Goal: Task Accomplishment & Management: Manage account settings

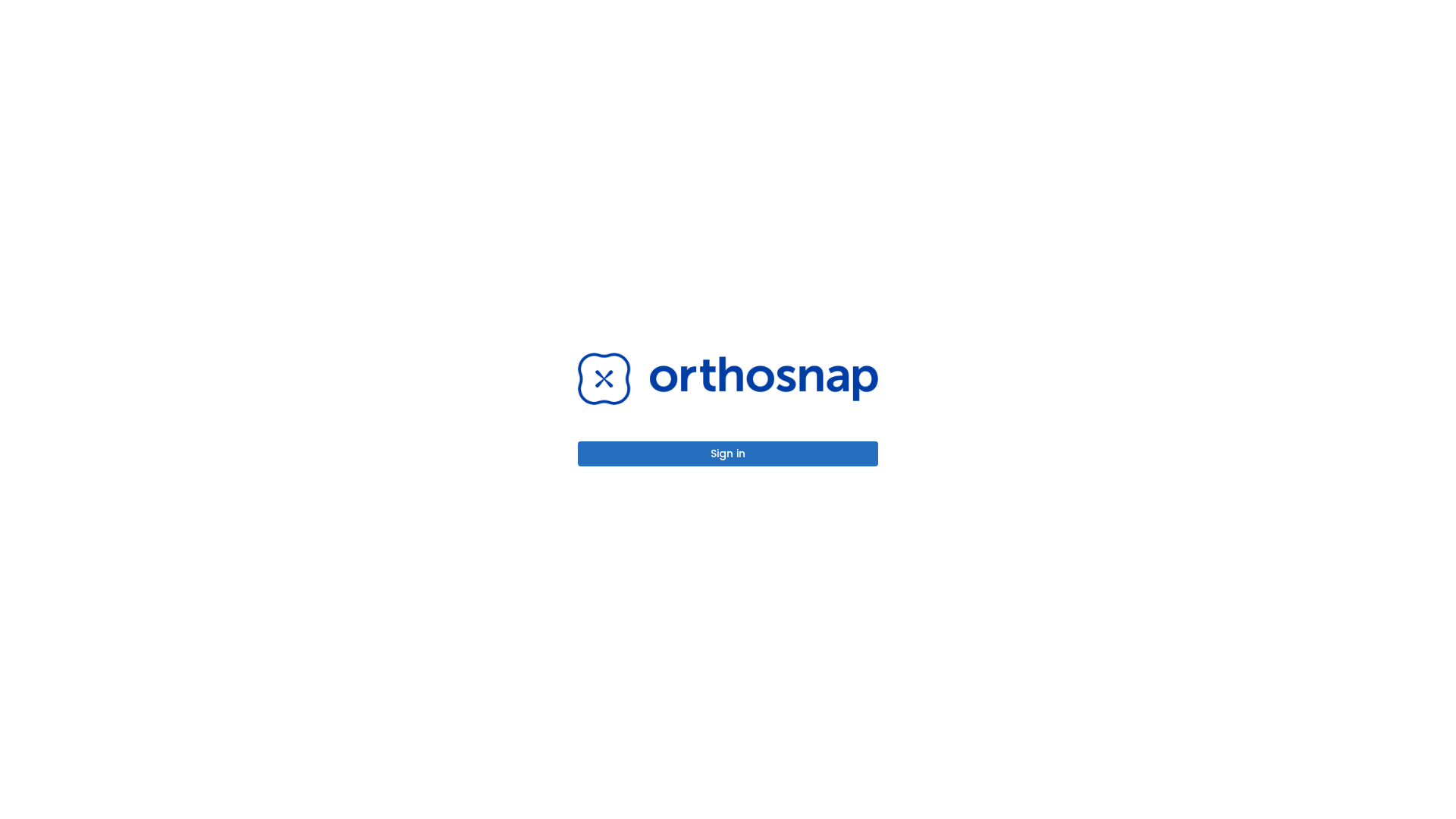
click at [728, 454] on button "Sign in" at bounding box center [728, 454] width 300 height 25
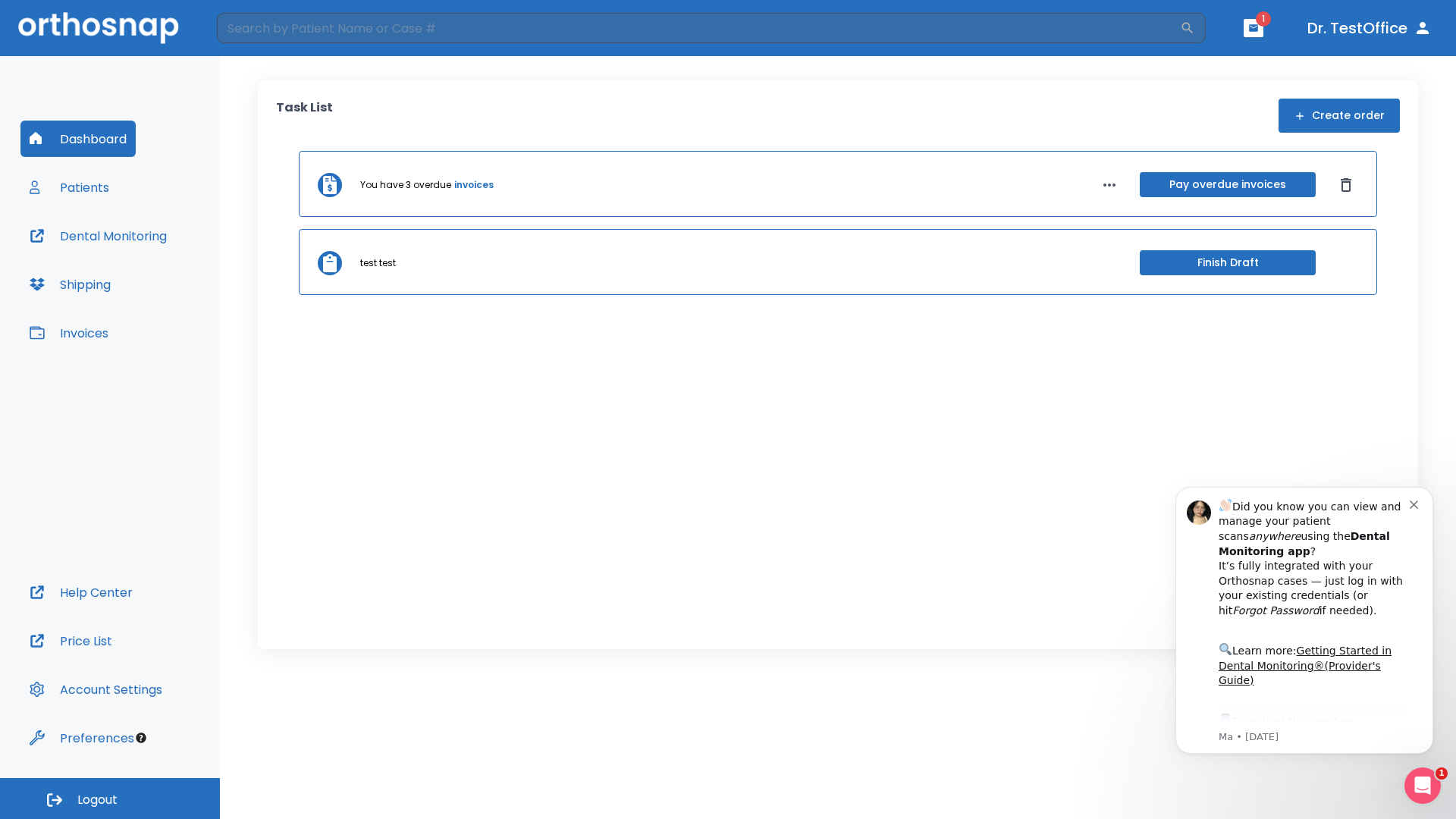
click at [110, 798] on span "Logout" at bounding box center [98, 799] width 40 height 17
